Goal: Obtain resource: Download file/media

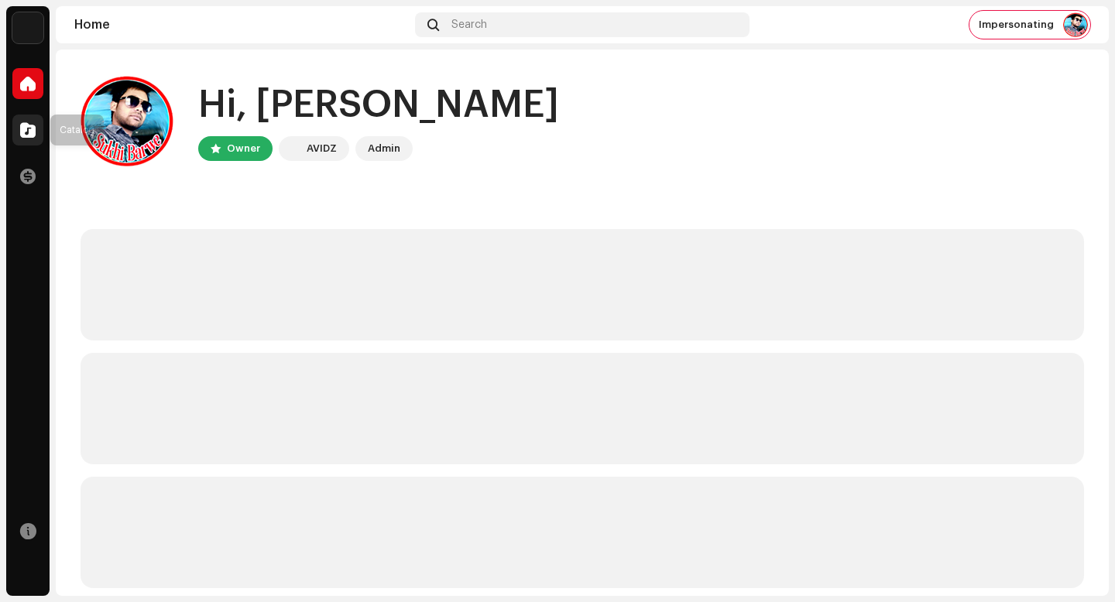
click at [27, 126] on span at bounding box center [27, 130] width 15 height 12
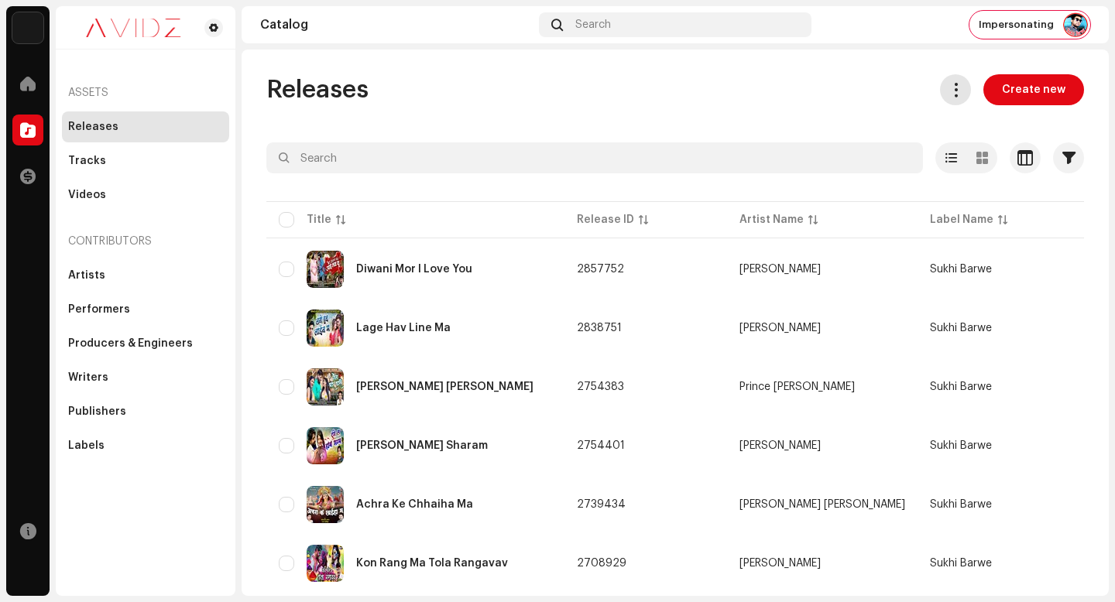
click at [955, 94] on span at bounding box center [955, 90] width 15 height 12
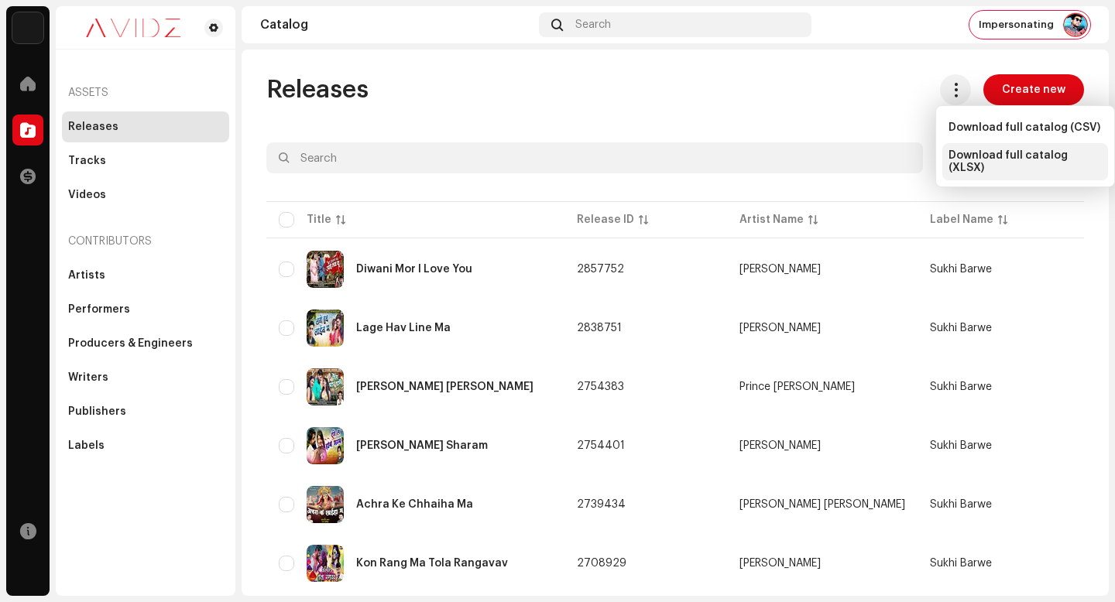
click at [971, 154] on span "Download full catalog (XLSX)" at bounding box center [1024, 161] width 153 height 25
click at [660, 86] on div "Releases Create new" at bounding box center [675, 89] width 818 height 31
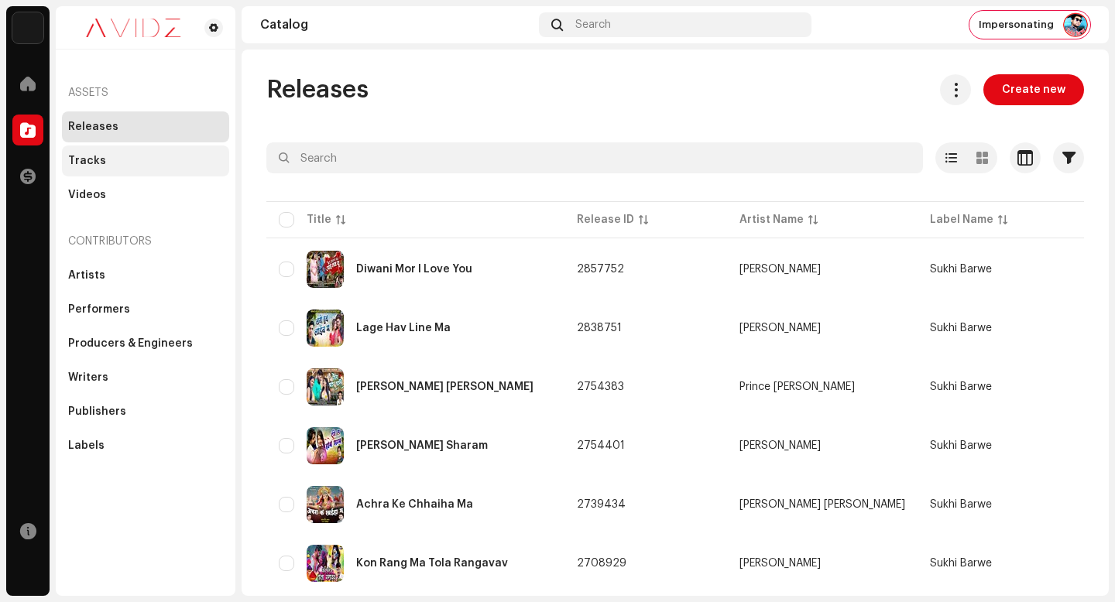
click at [164, 160] on div "Tracks" at bounding box center [145, 161] width 155 height 12
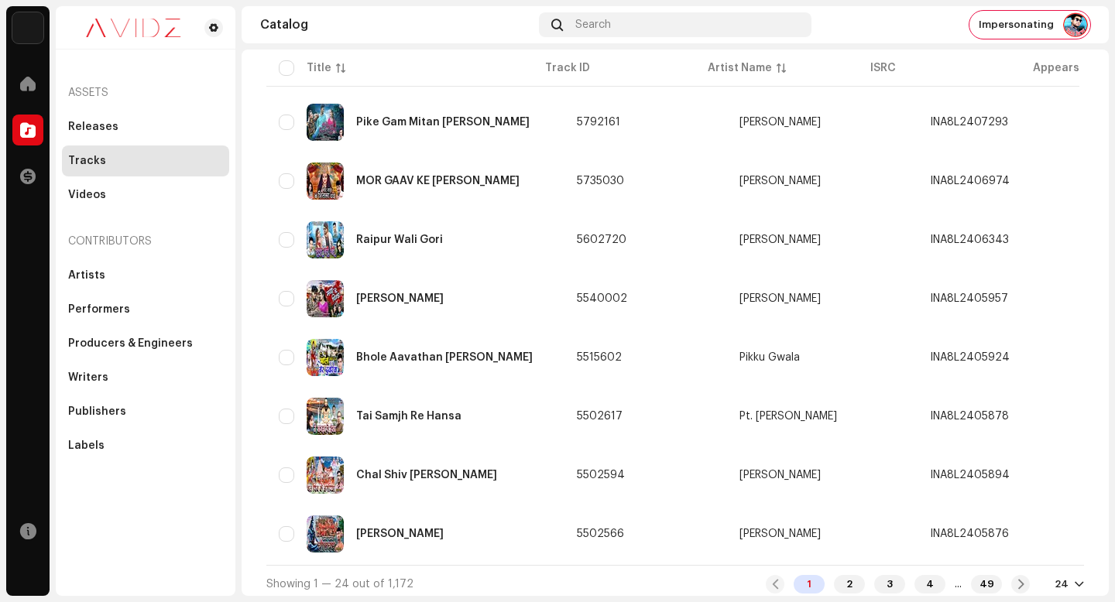
scroll to position [1105, 0]
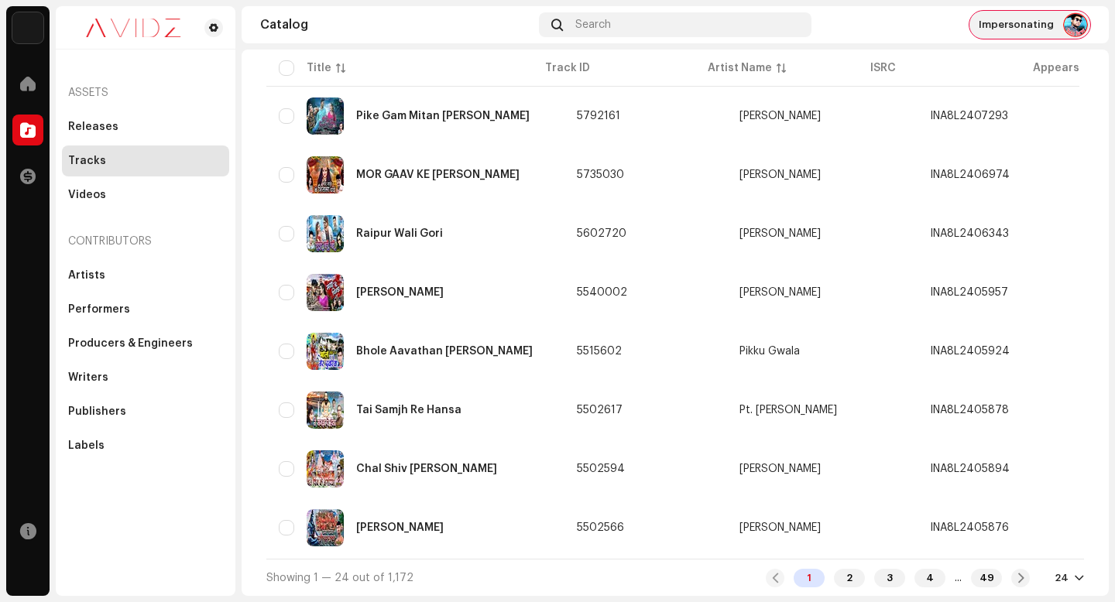
click at [1048, 23] on span "Impersonating" at bounding box center [1016, 25] width 75 height 12
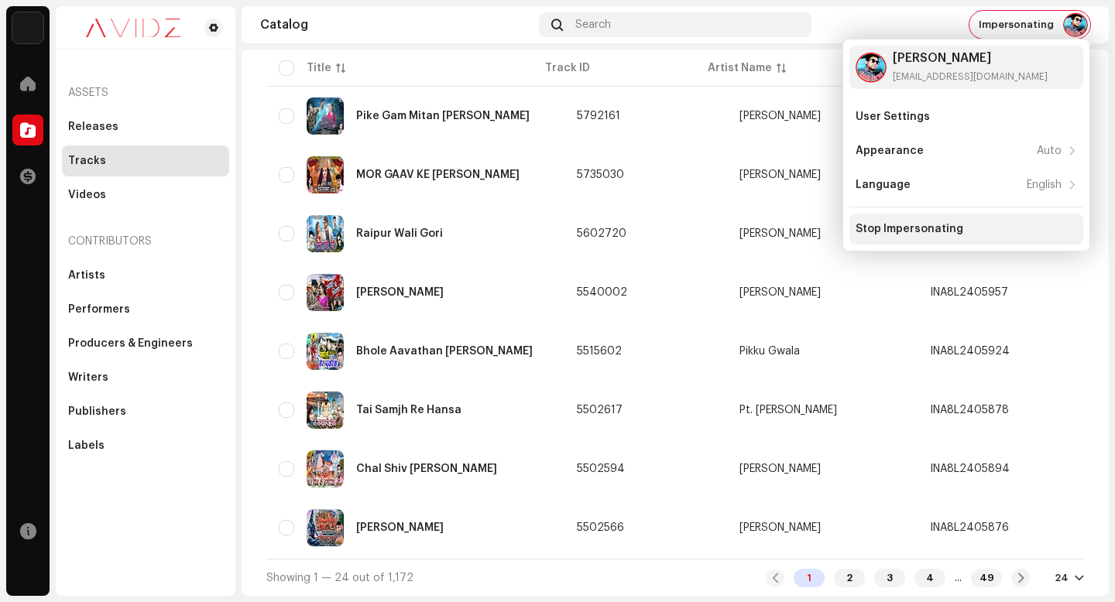
click at [1062, 225] on div "Stop Impersonating" at bounding box center [966, 229] width 221 height 12
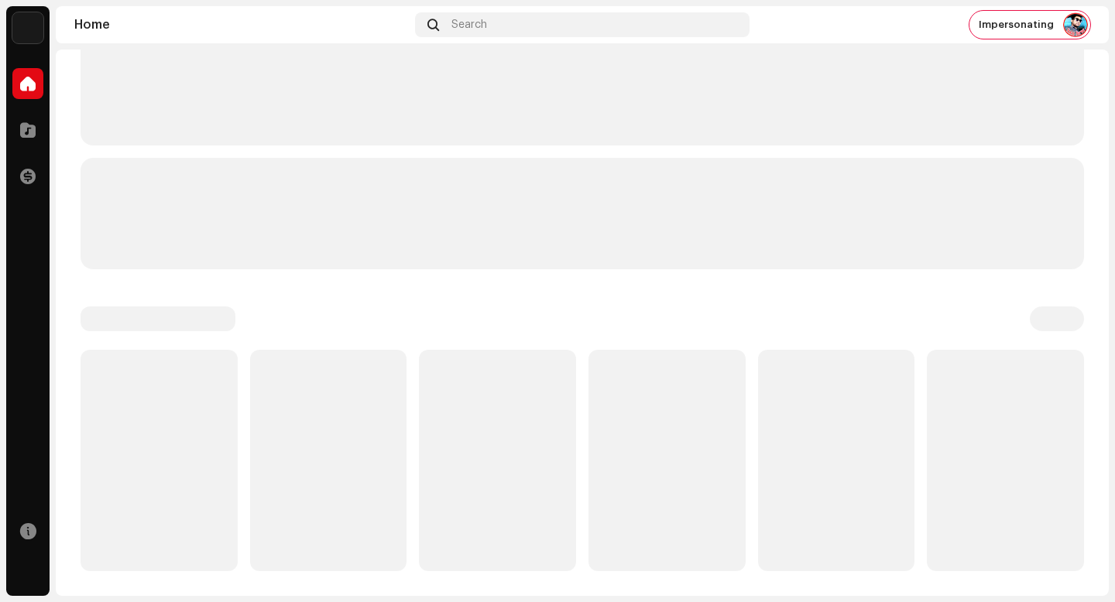
scroll to position [243, 0]
